Goal: Task Accomplishment & Management: Use online tool/utility

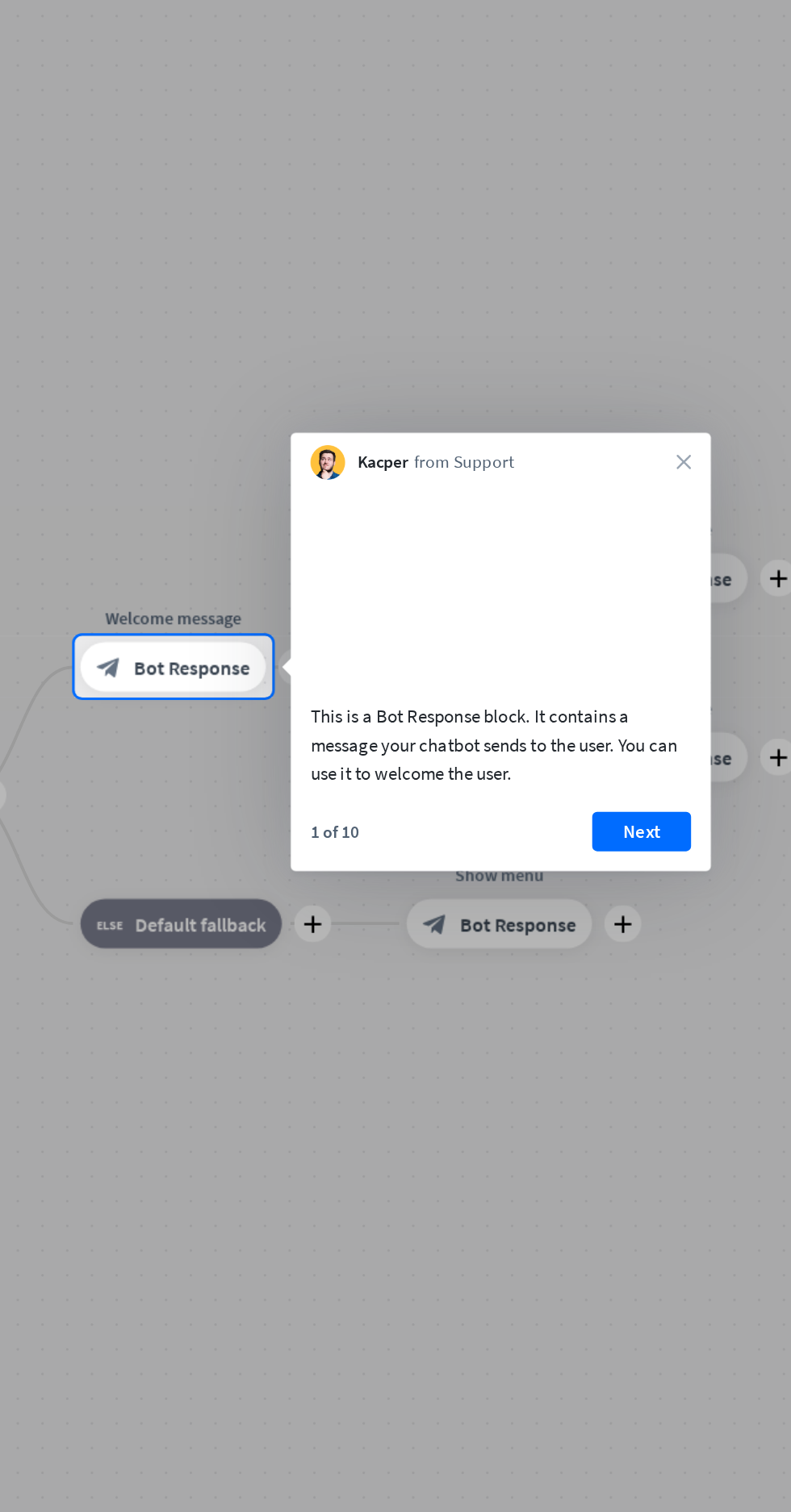
click at [590, 894] on button "Next" at bounding box center [596, 881] width 64 height 26
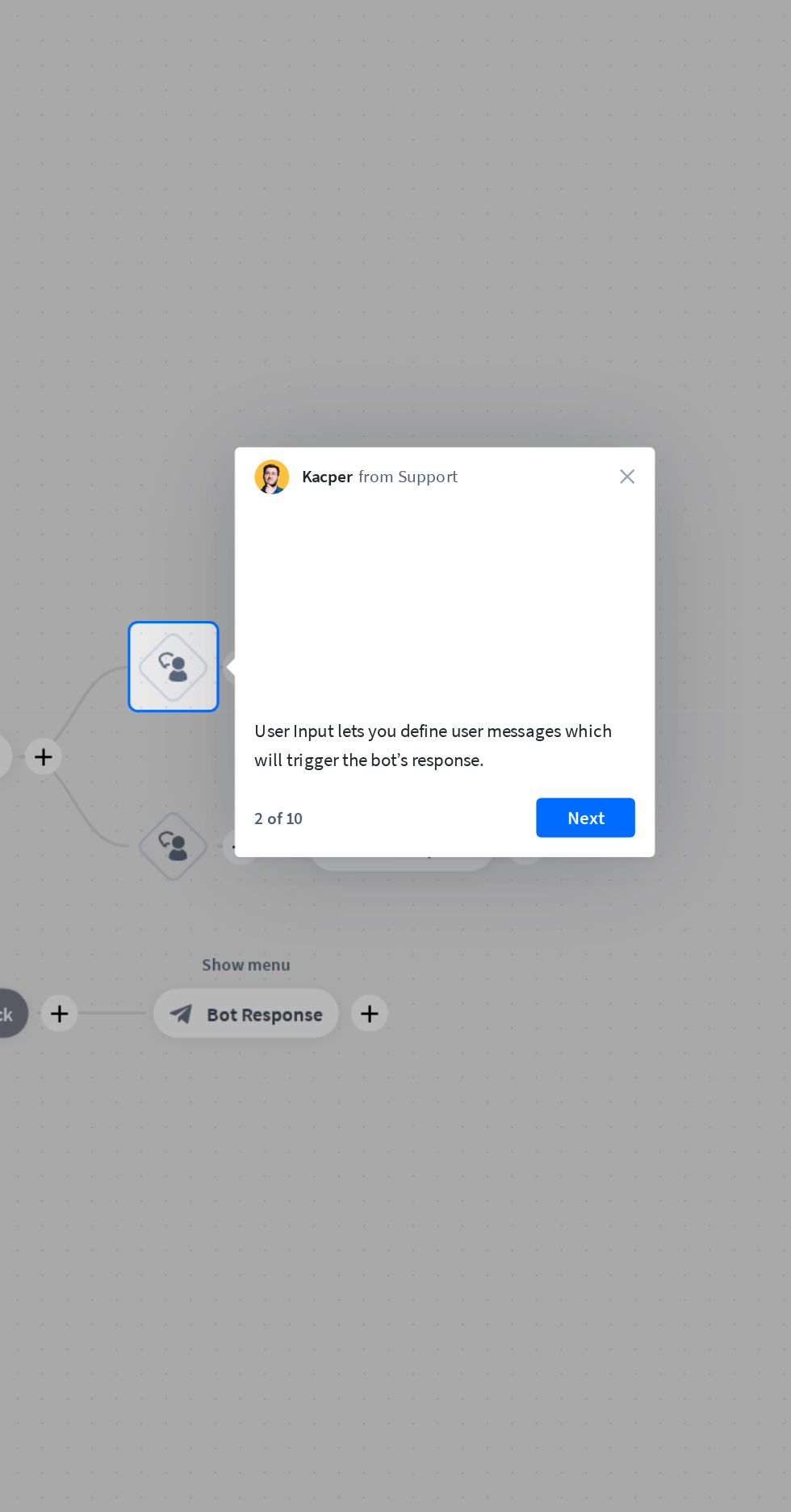
click at [565, 886] on button "Next" at bounding box center [560, 872] width 64 height 26
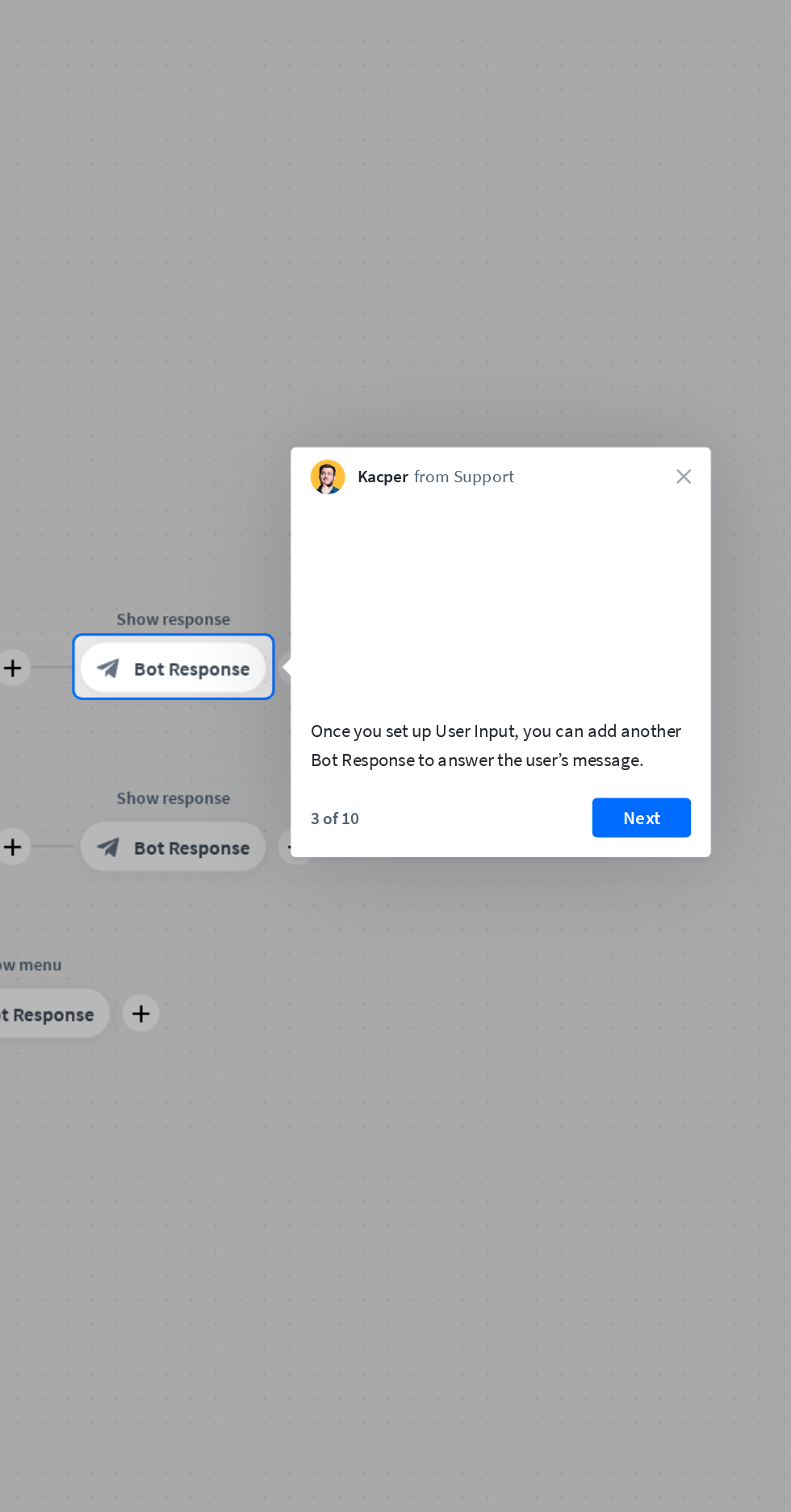
click at [597, 886] on button "Next" at bounding box center [596, 872] width 64 height 26
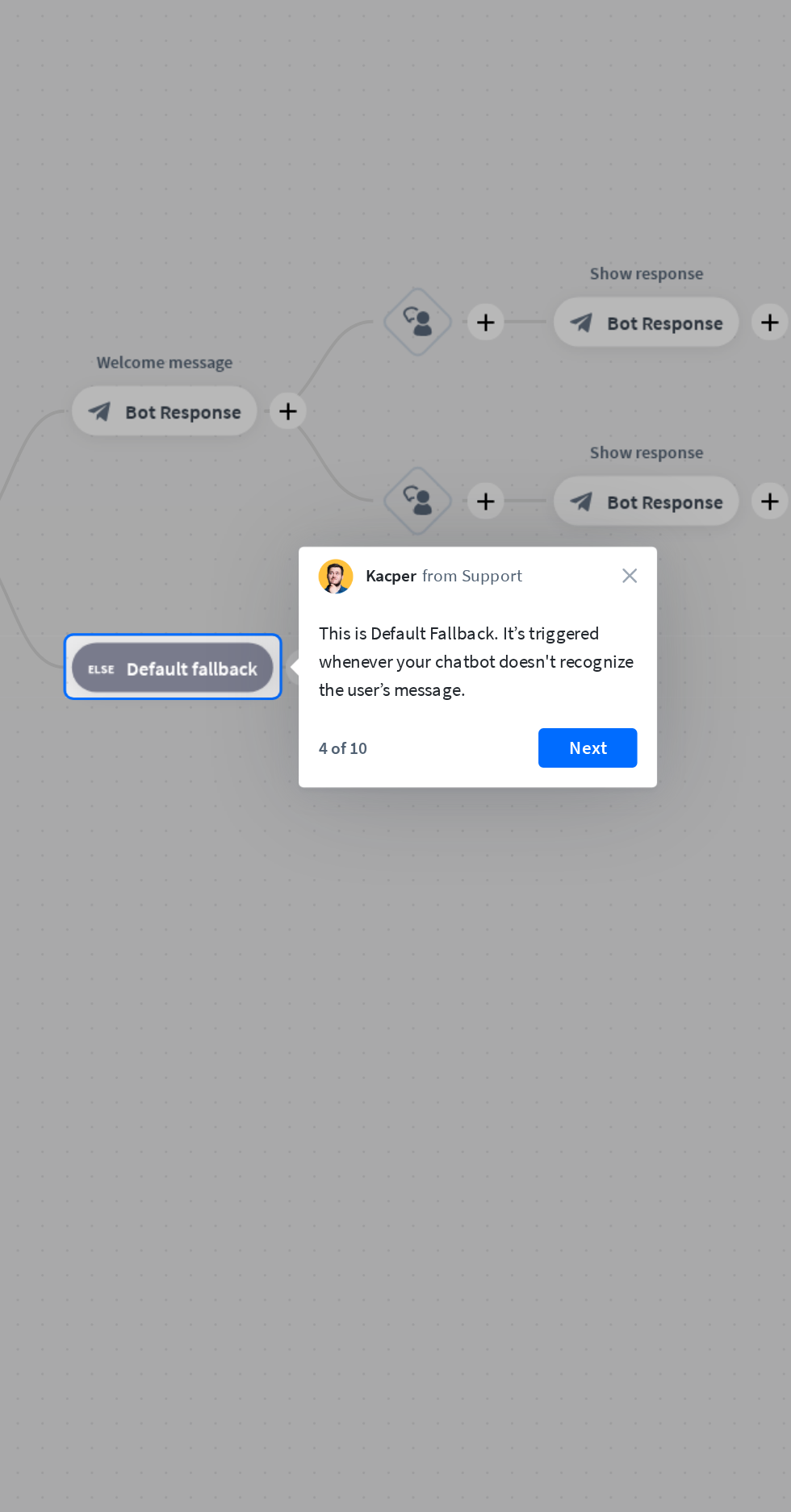
click at [564, 831] on button "Next" at bounding box center [561, 827] width 64 height 26
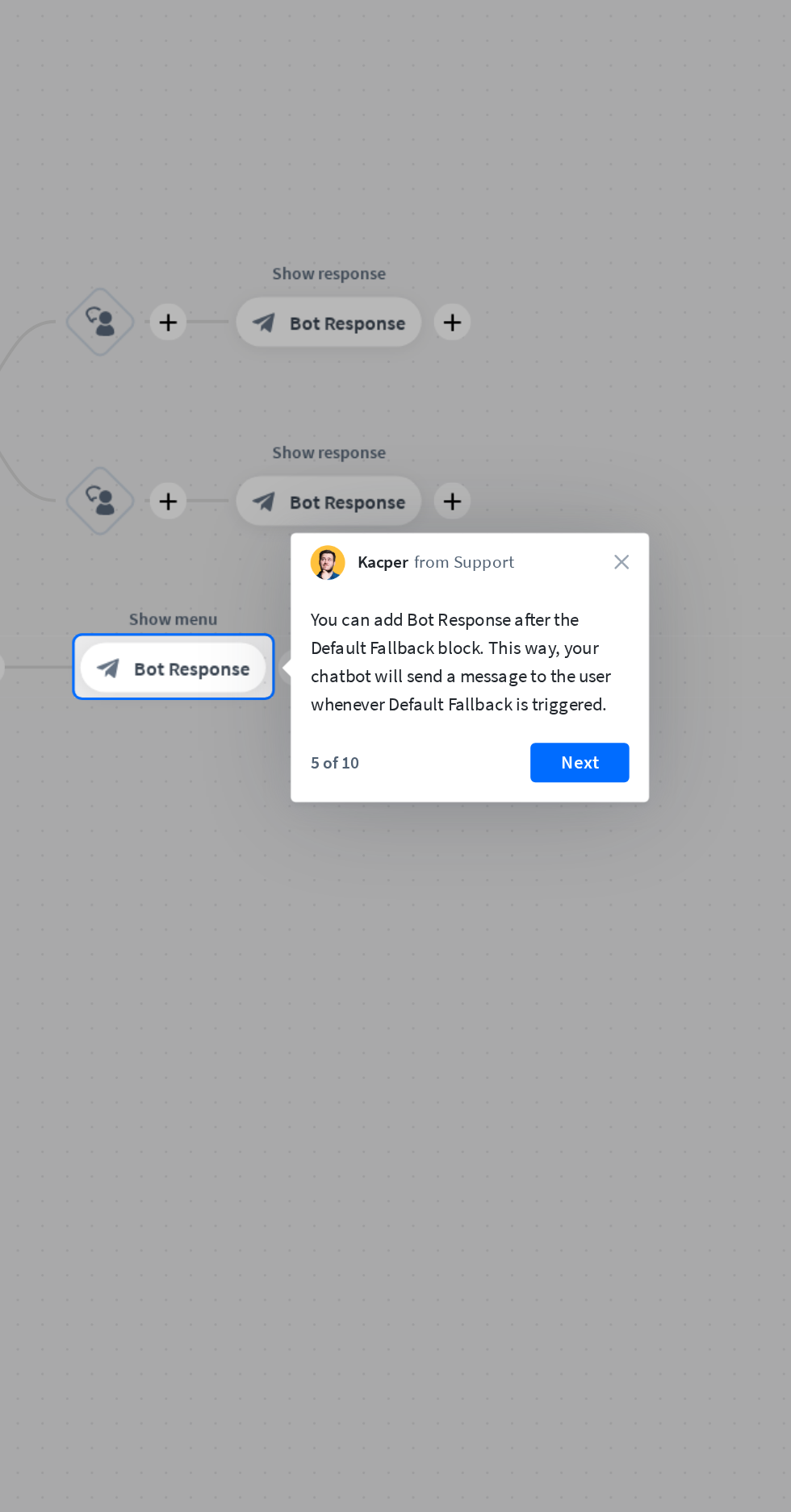
click at [564, 831] on button "Next" at bounding box center [556, 837] width 64 height 26
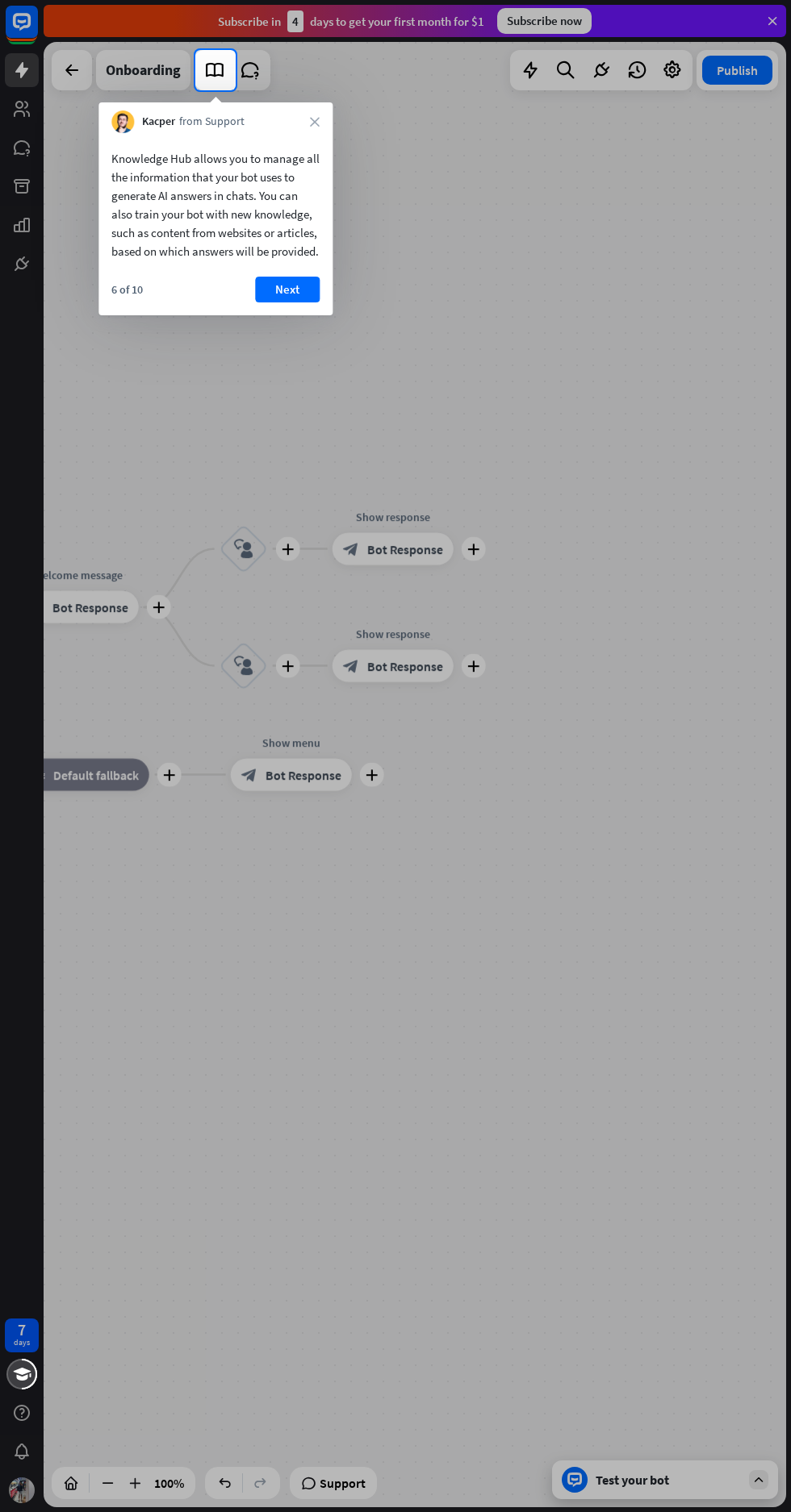
click at [275, 302] on button "Next" at bounding box center [286, 289] width 64 height 26
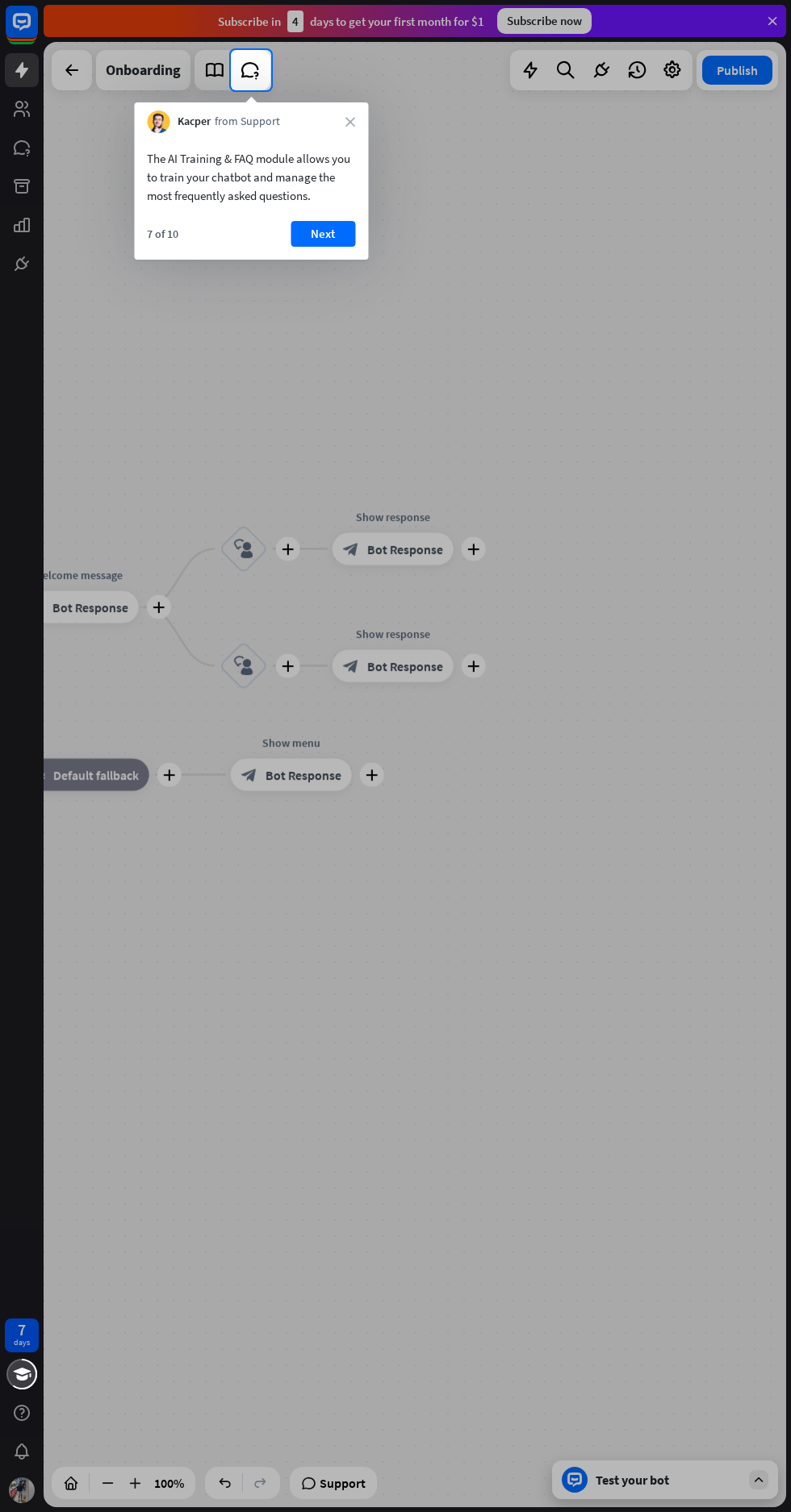
click at [323, 235] on button "Next" at bounding box center [322, 234] width 64 height 26
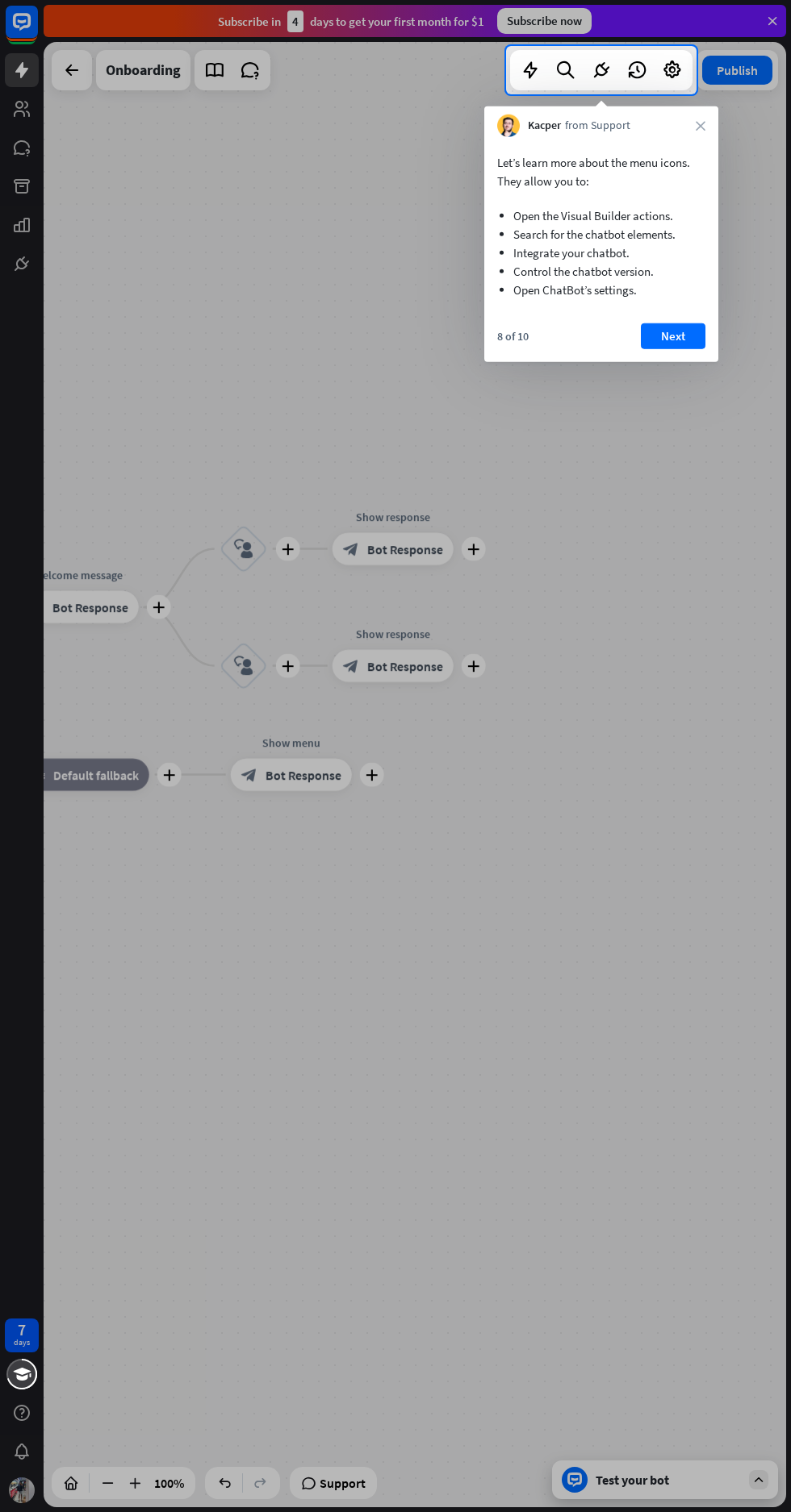
click at [686, 338] on button "Next" at bounding box center [672, 336] width 64 height 26
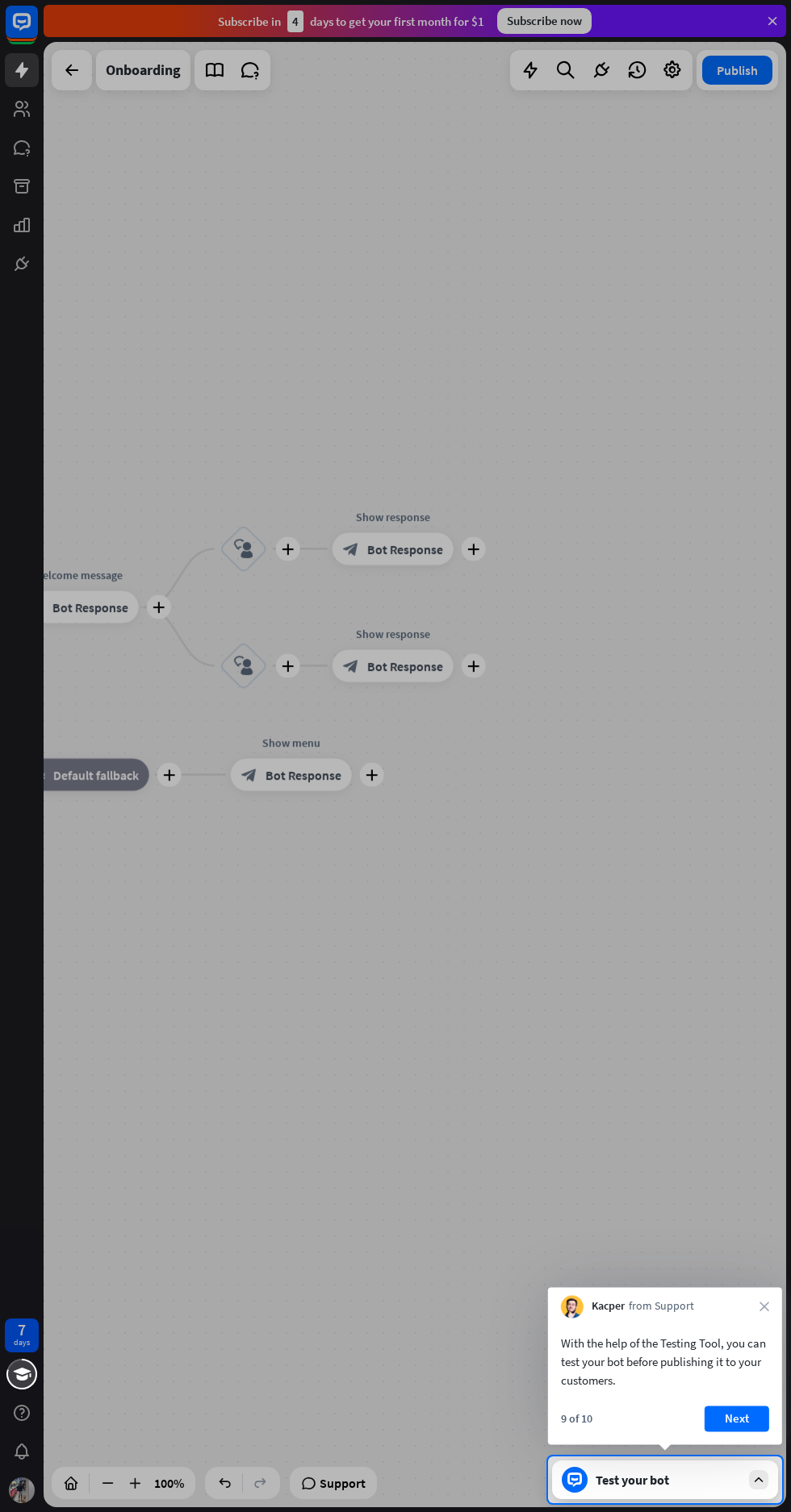
click at [738, 1418] on button "Next" at bounding box center [736, 1418] width 64 height 26
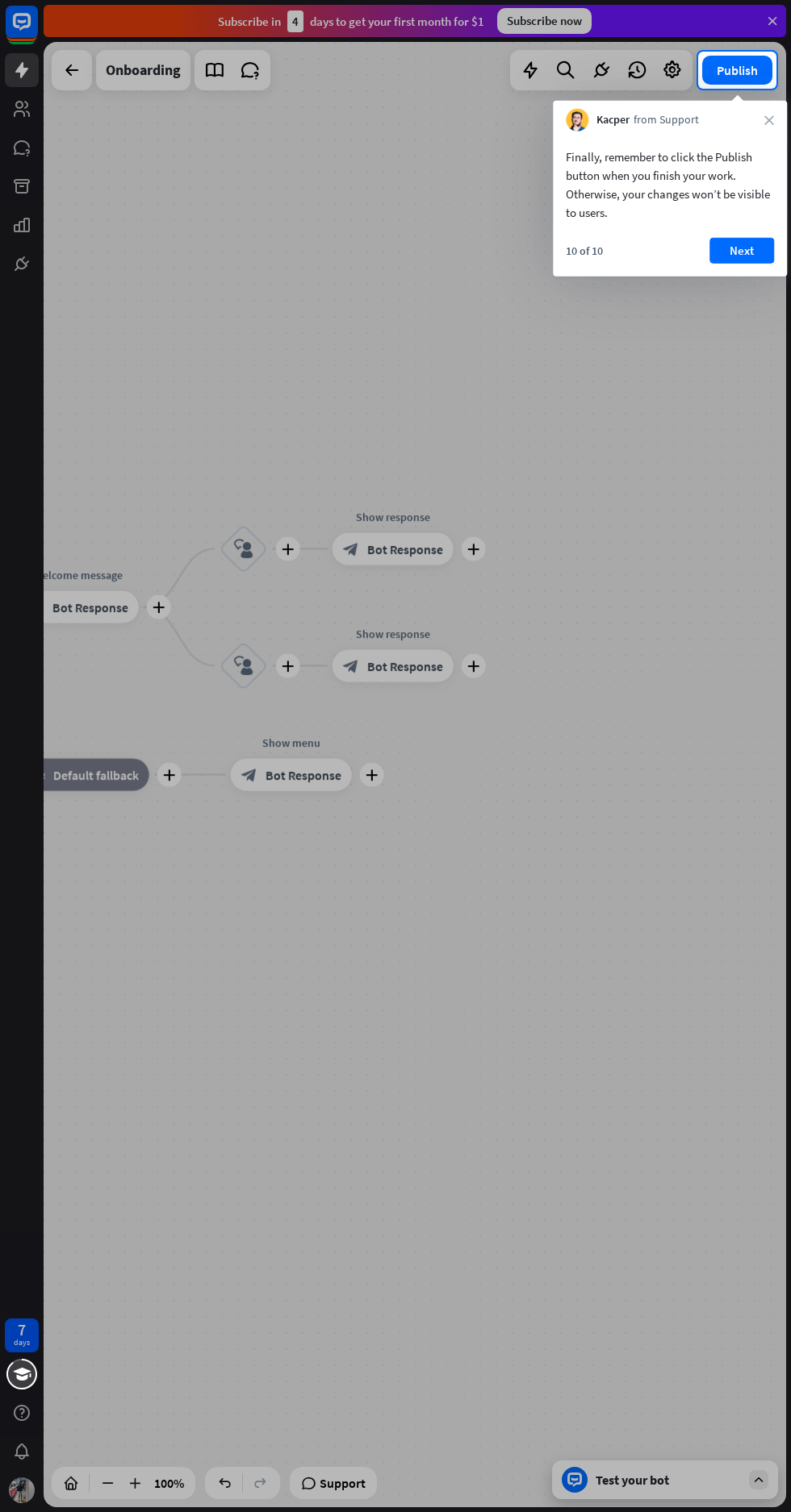
click at [730, 244] on button "Next" at bounding box center [741, 250] width 64 height 26
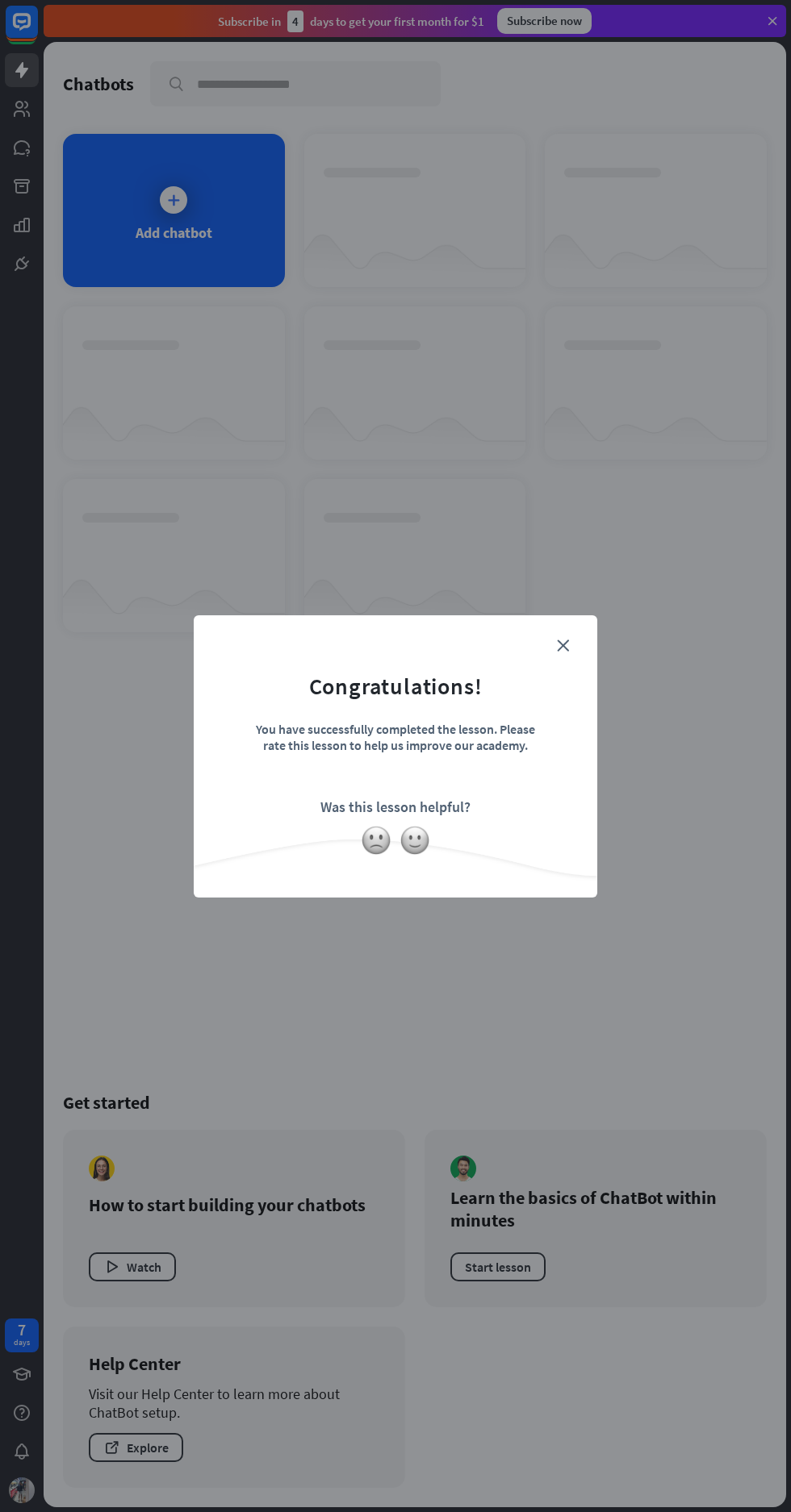
click at [594, 1034] on div "close Congratulations! You have successfully completed the lesson. Please rate …" at bounding box center [395, 756] width 791 height 1512
click at [562, 645] on icon "close" at bounding box center [563, 645] width 12 height 12
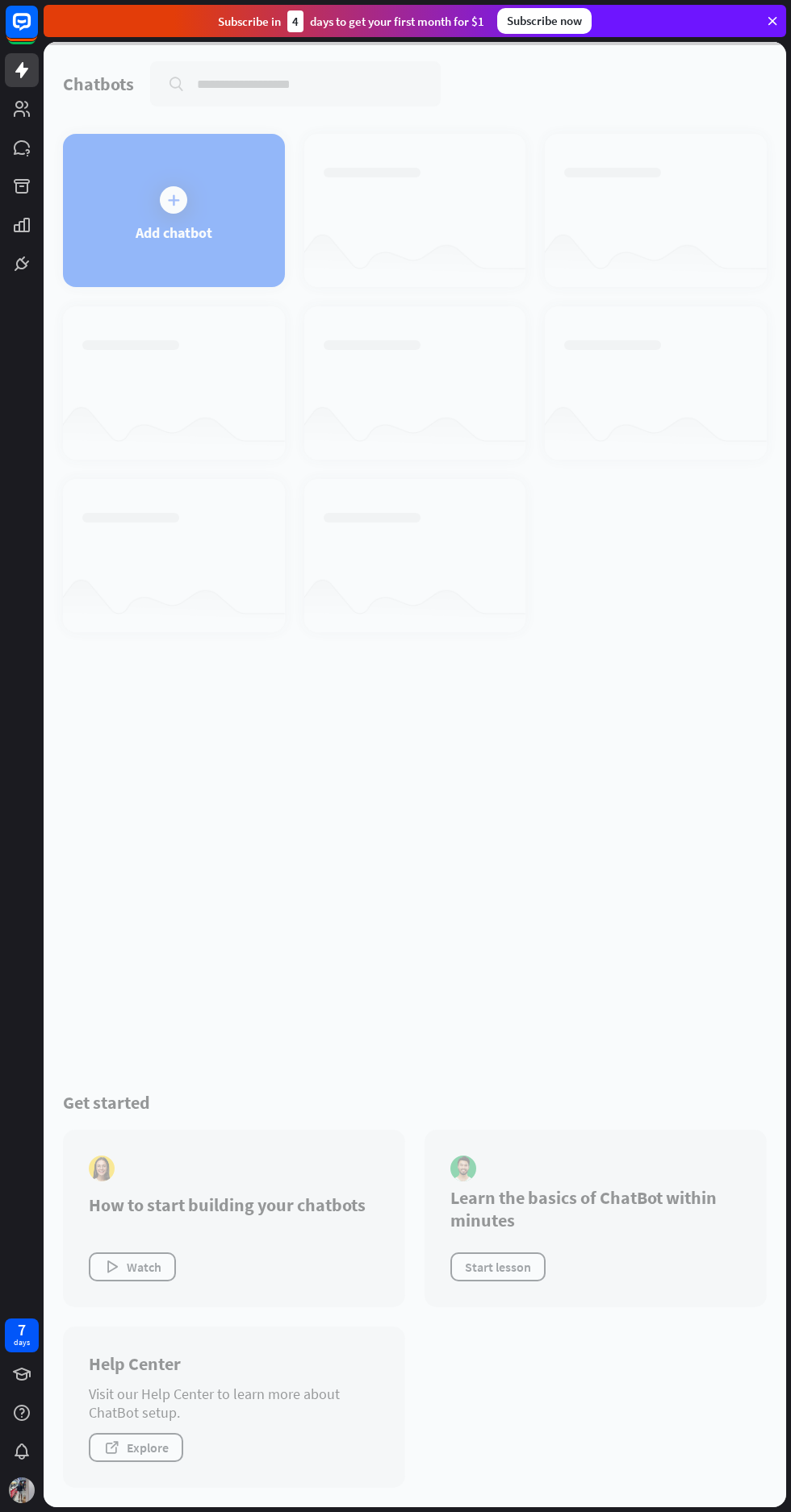
click at [156, 205] on div at bounding box center [414, 774] width 743 height 1465
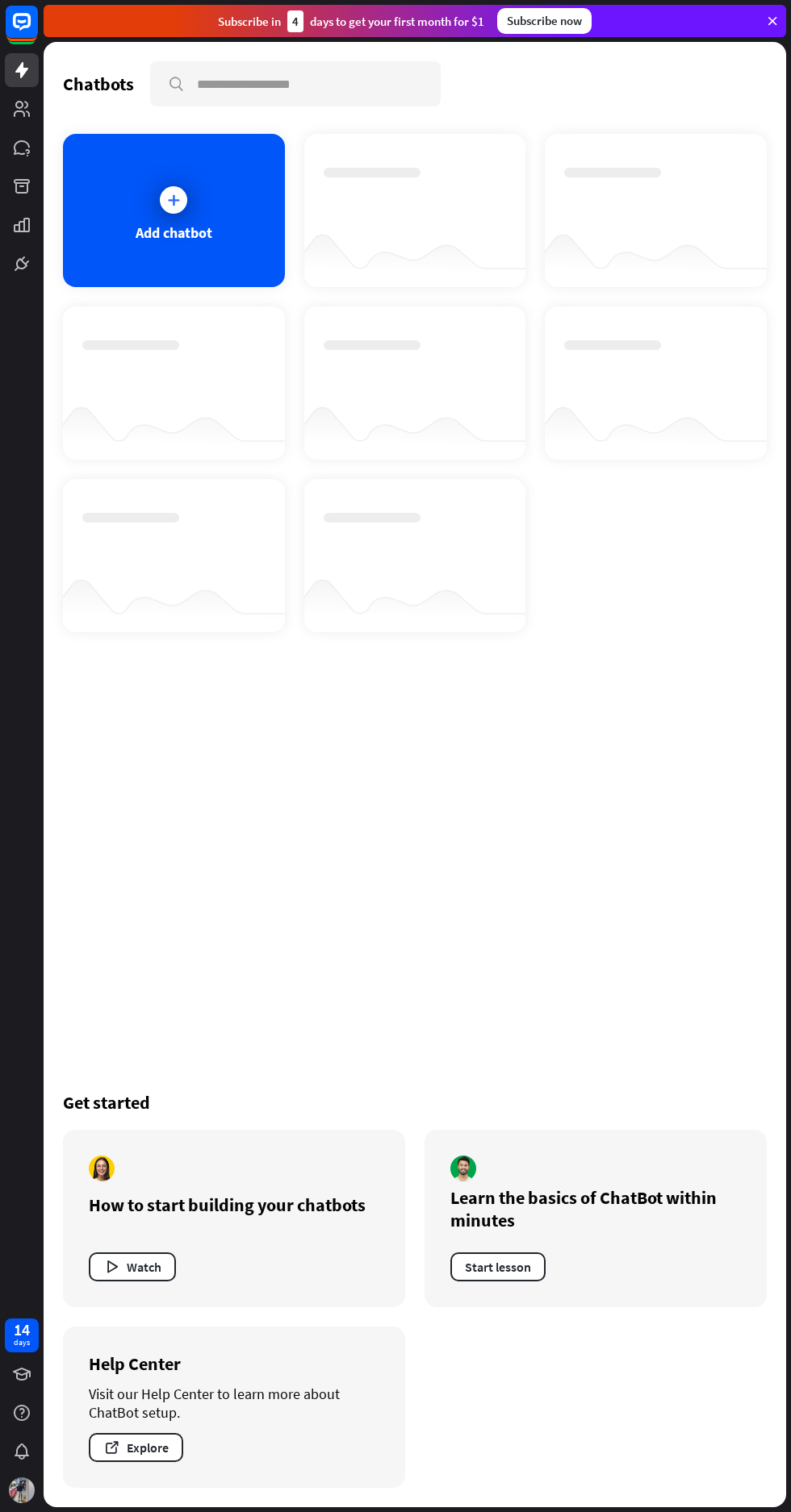
click at [156, 205] on div at bounding box center [174, 200] width 40 height 40
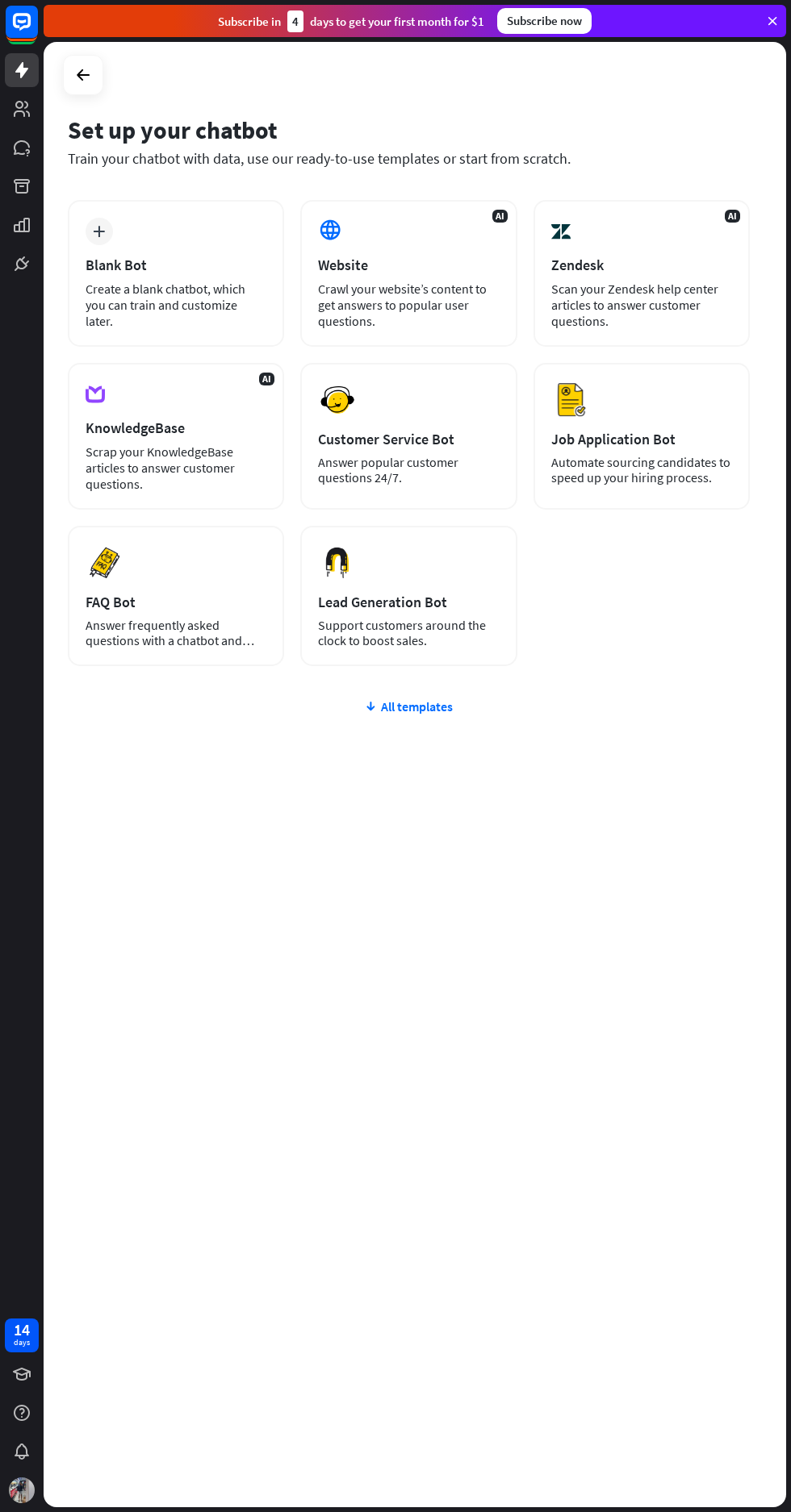
click at [357, 388] on img at bounding box center [337, 400] width 38 height 38
